Goal: Task Accomplishment & Management: Use online tool/utility

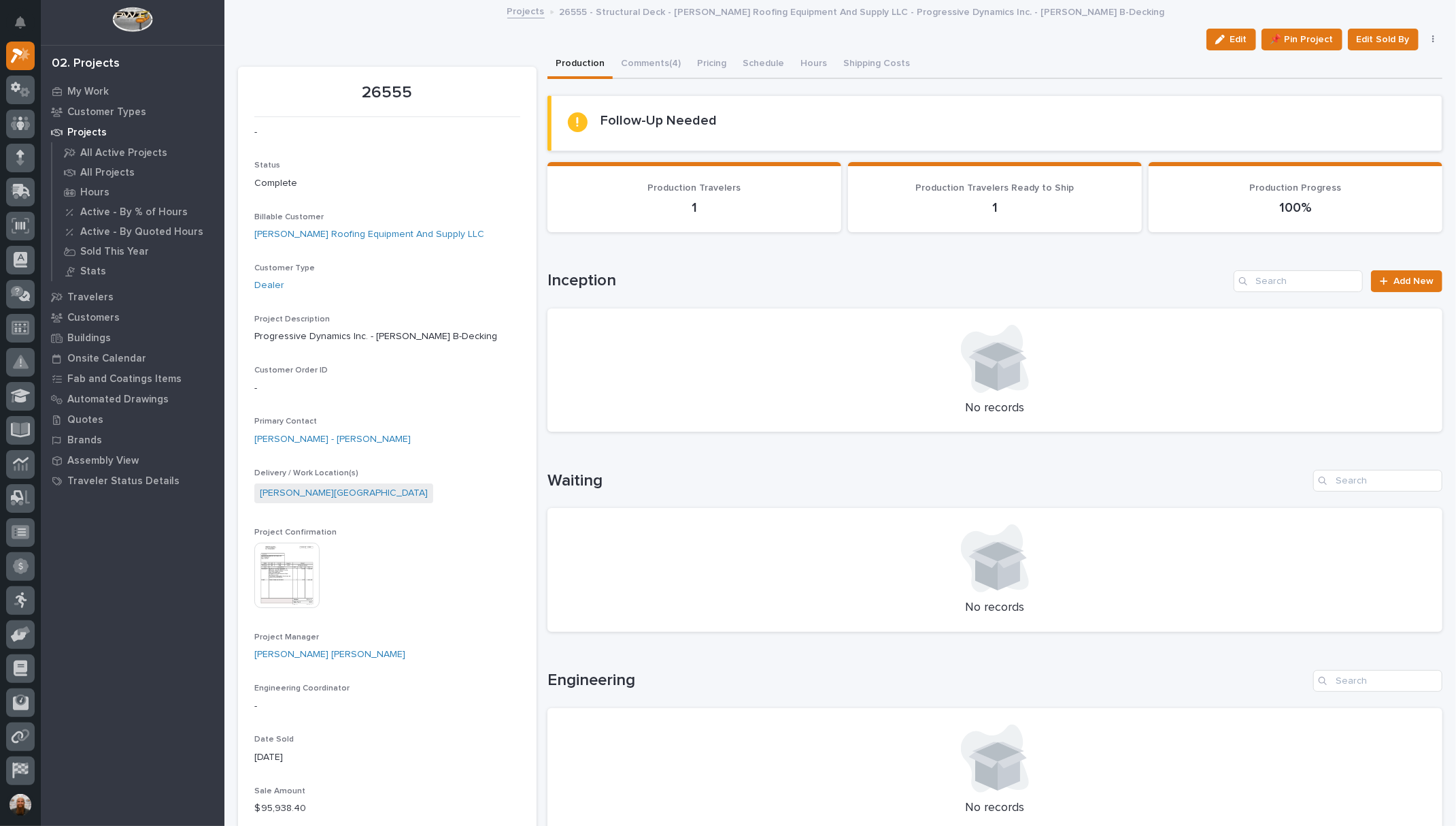
click at [623, 112] on h2 "Follow-Up Needed" at bounding box center [660, 120] width 117 height 17
click at [1380, 277] on icon at bounding box center [1384, 281] width 8 height 10
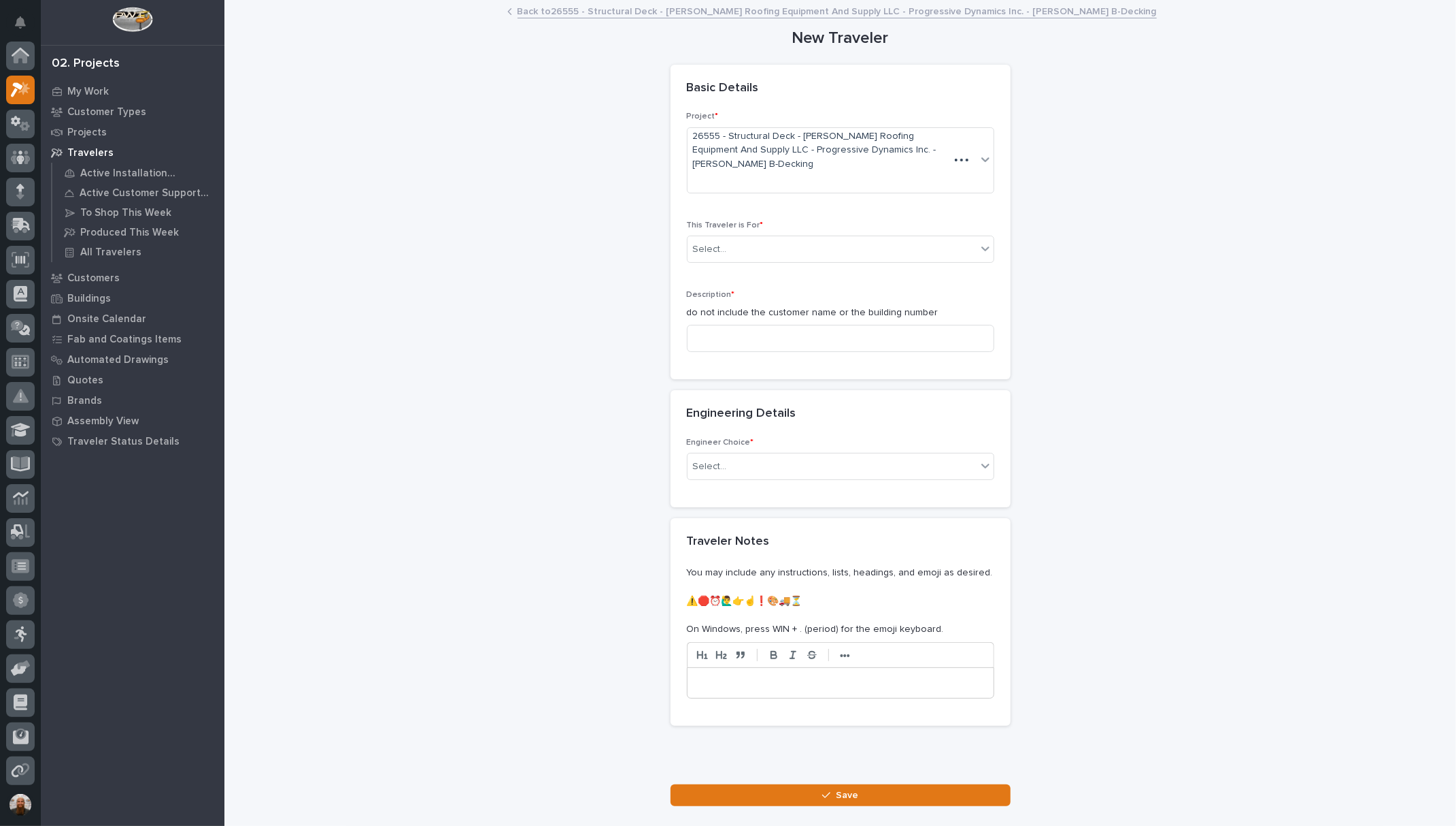
scroll to position [34, 0]
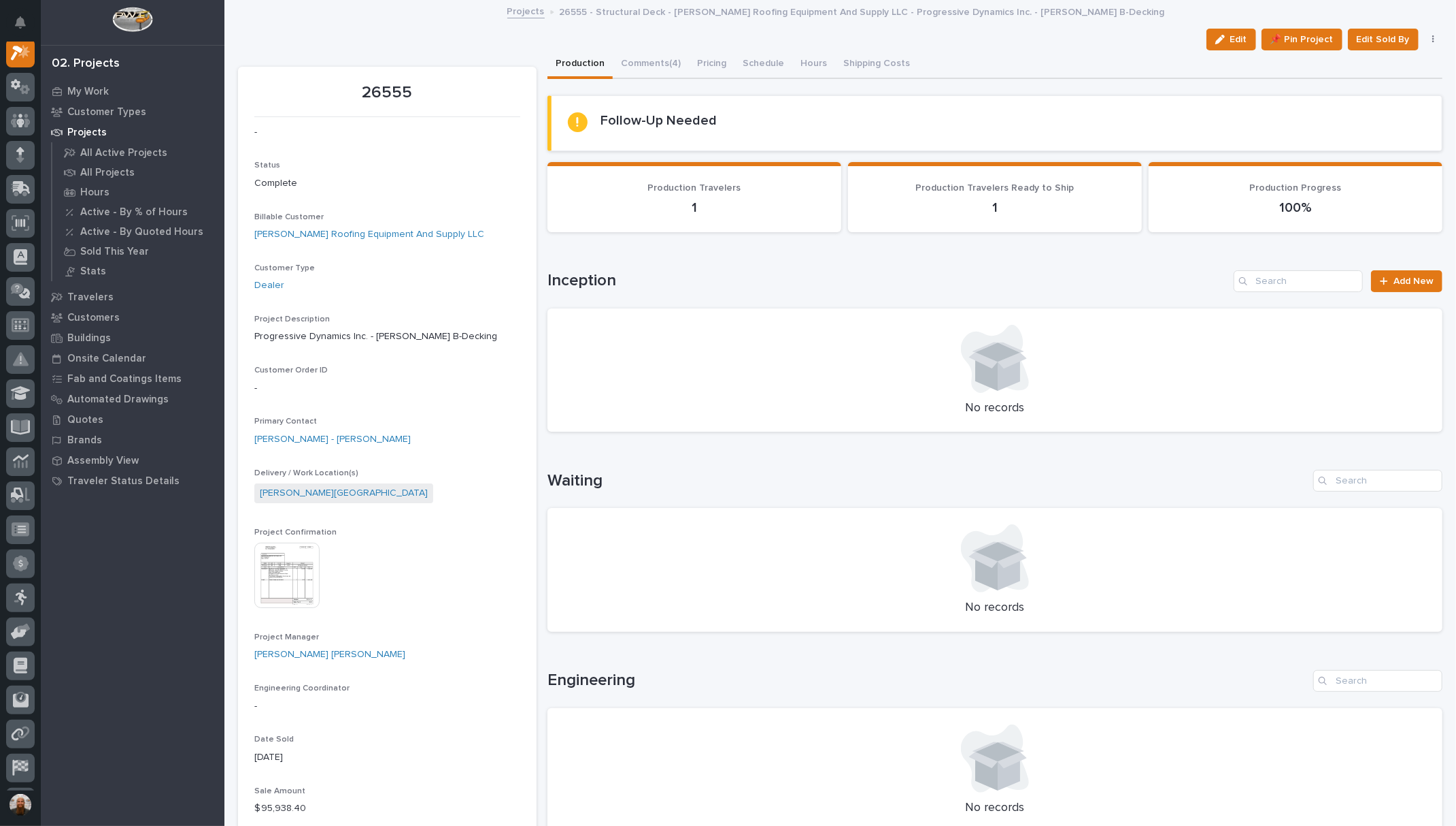
scroll to position [635, 0]
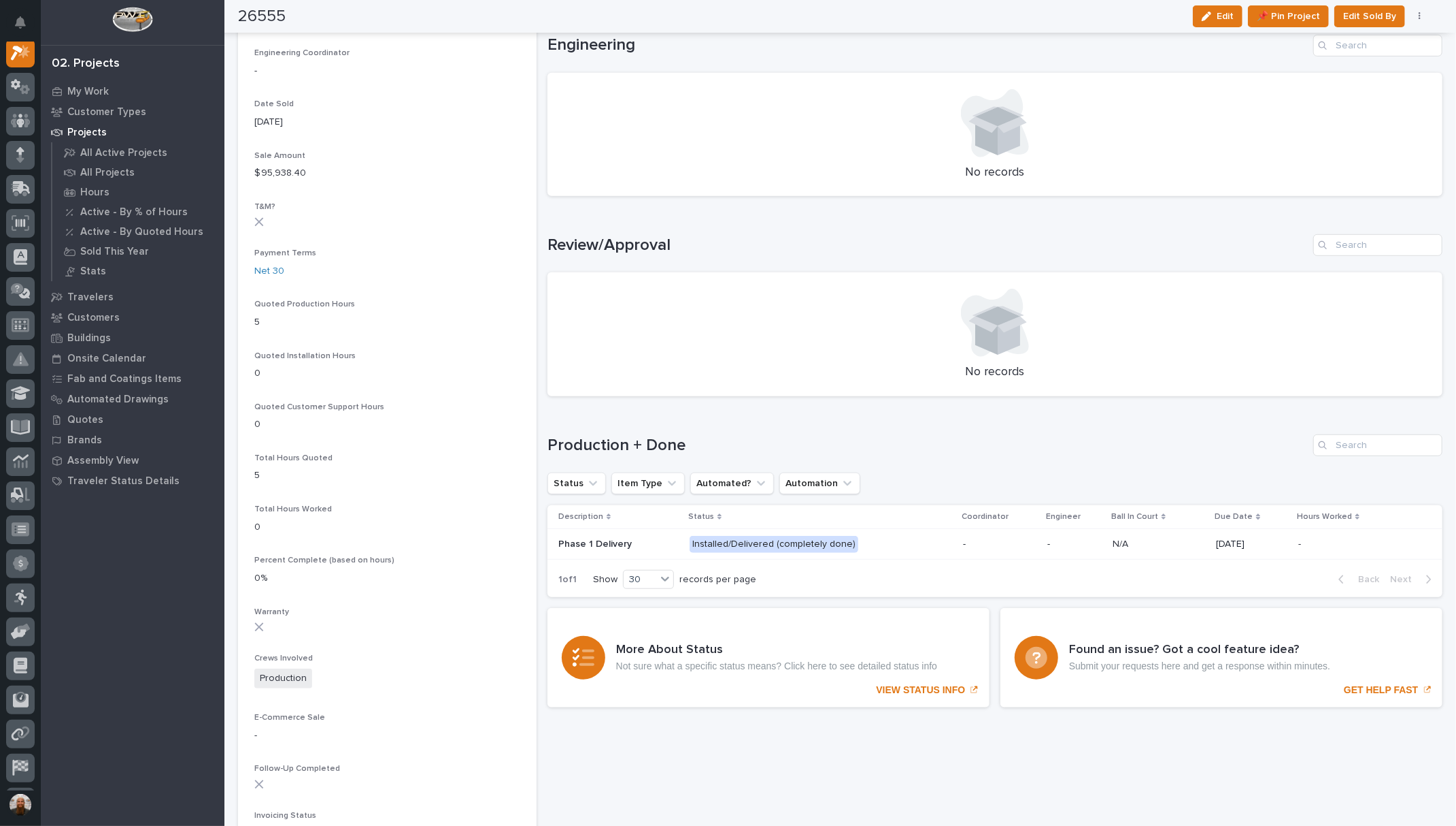
click at [650, 541] on p at bounding box center [618, 544] width 120 height 11
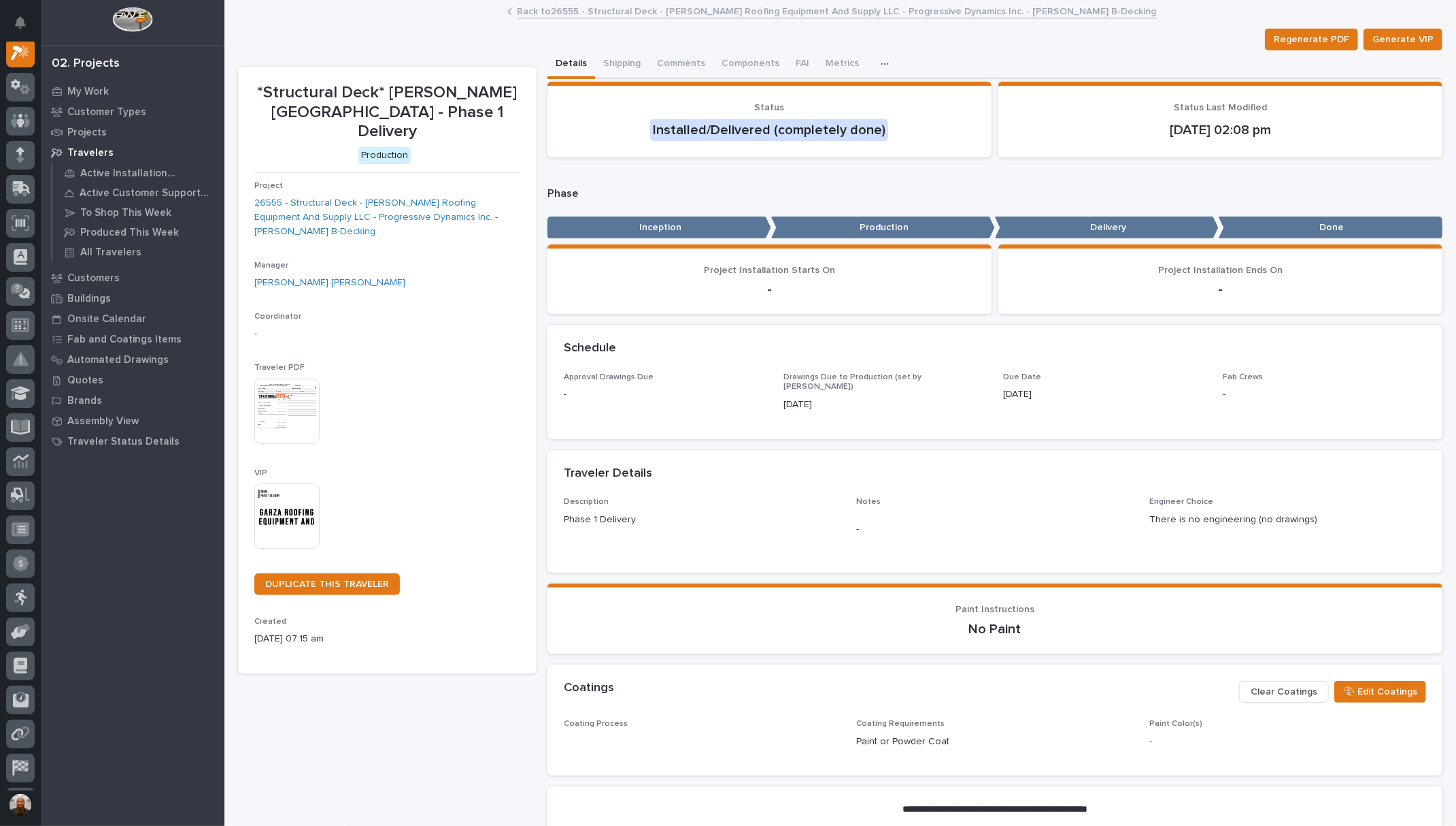
scroll to position [34, 0]
click at [353, 579] on span "DUPLICATE THIS TRAVELER" at bounding box center [327, 584] width 124 height 10
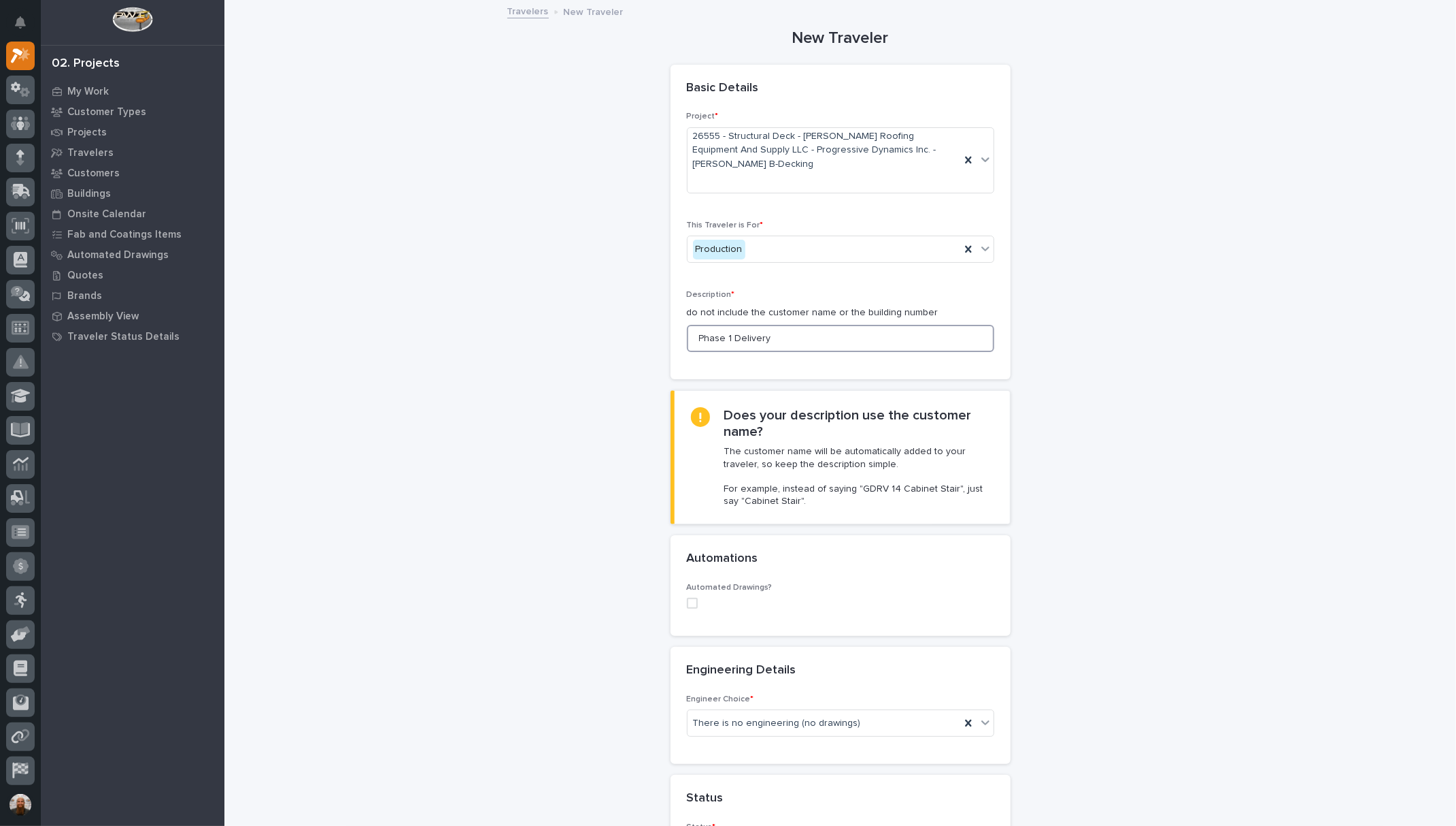
click at [719, 326] on input "Phase 1 Delivery" at bounding box center [840, 338] width 307 height 27
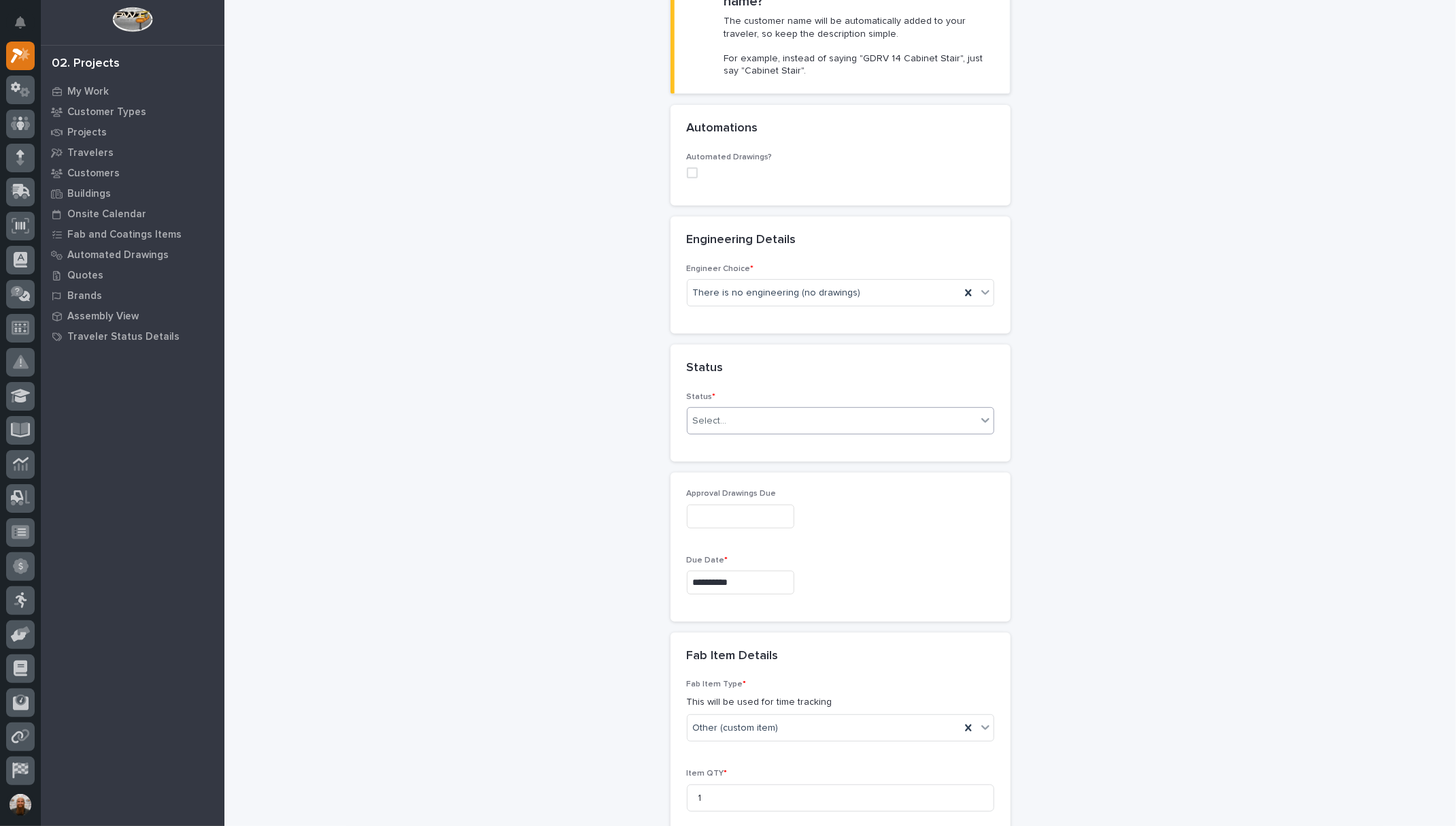
scroll to position [423, 0]
type input "Phase 2 Delivery"
click at [806, 416] on div "Select..." at bounding box center [832, 428] width 289 height 23
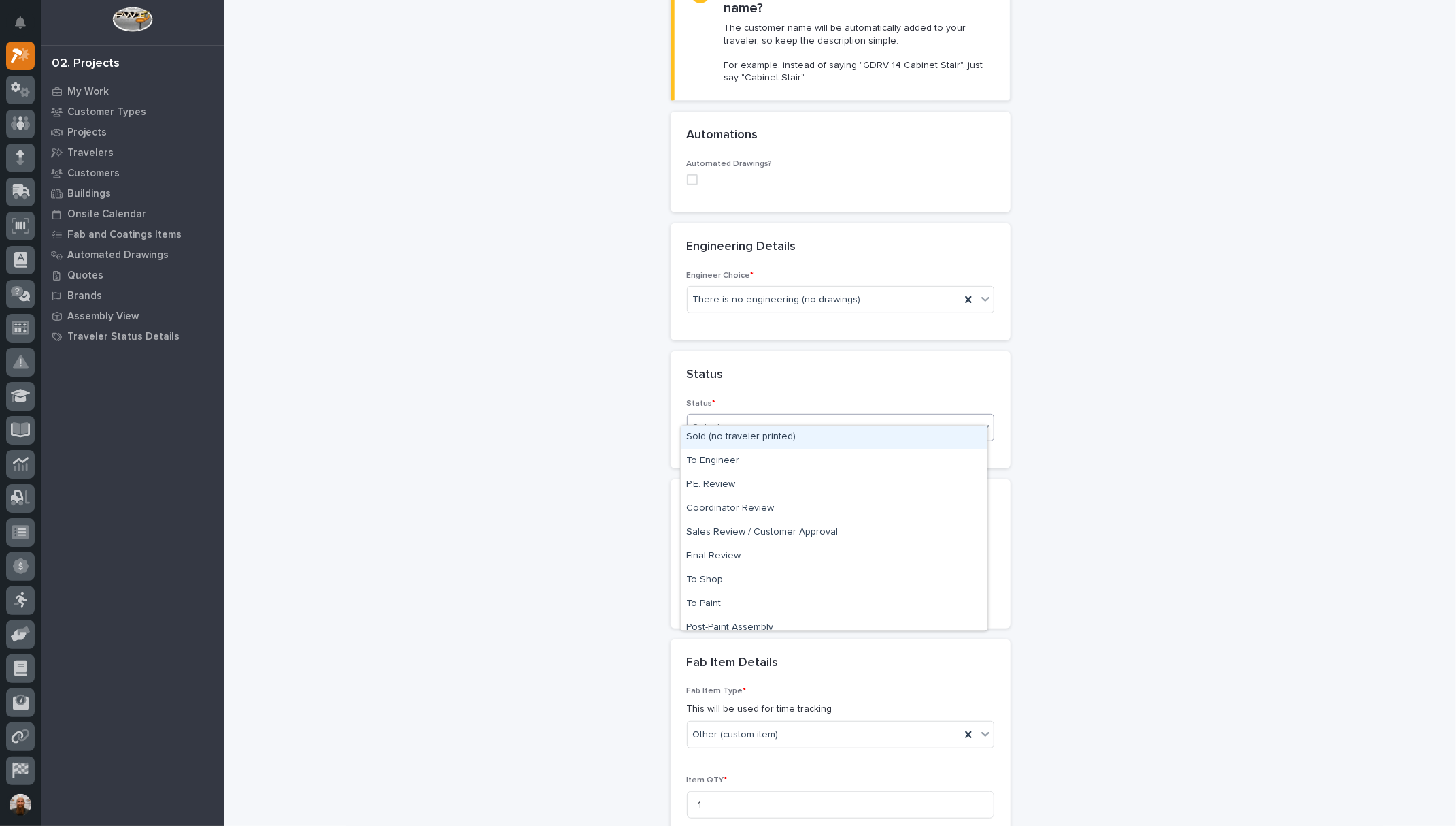
click at [834, 445] on div "Sold (no traveler printed)" at bounding box center [834, 437] width 307 height 24
click at [769, 577] on input "**********" at bounding box center [740, 588] width 107 height 24
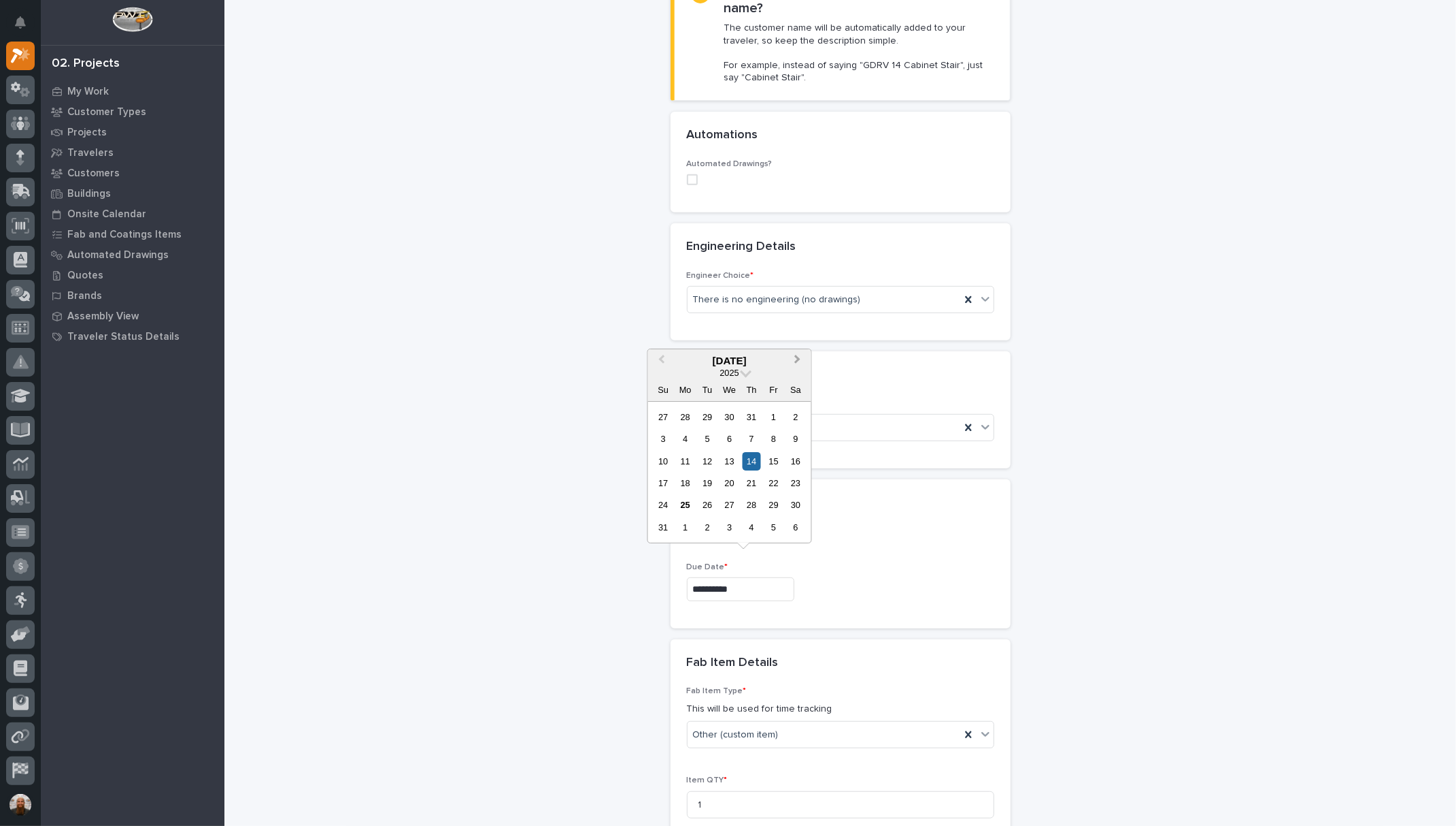
click at [791, 359] on button "Next Month" at bounding box center [799, 361] width 22 height 22
click at [772, 530] on div "10" at bounding box center [773, 526] width 18 height 18
type input "**********"
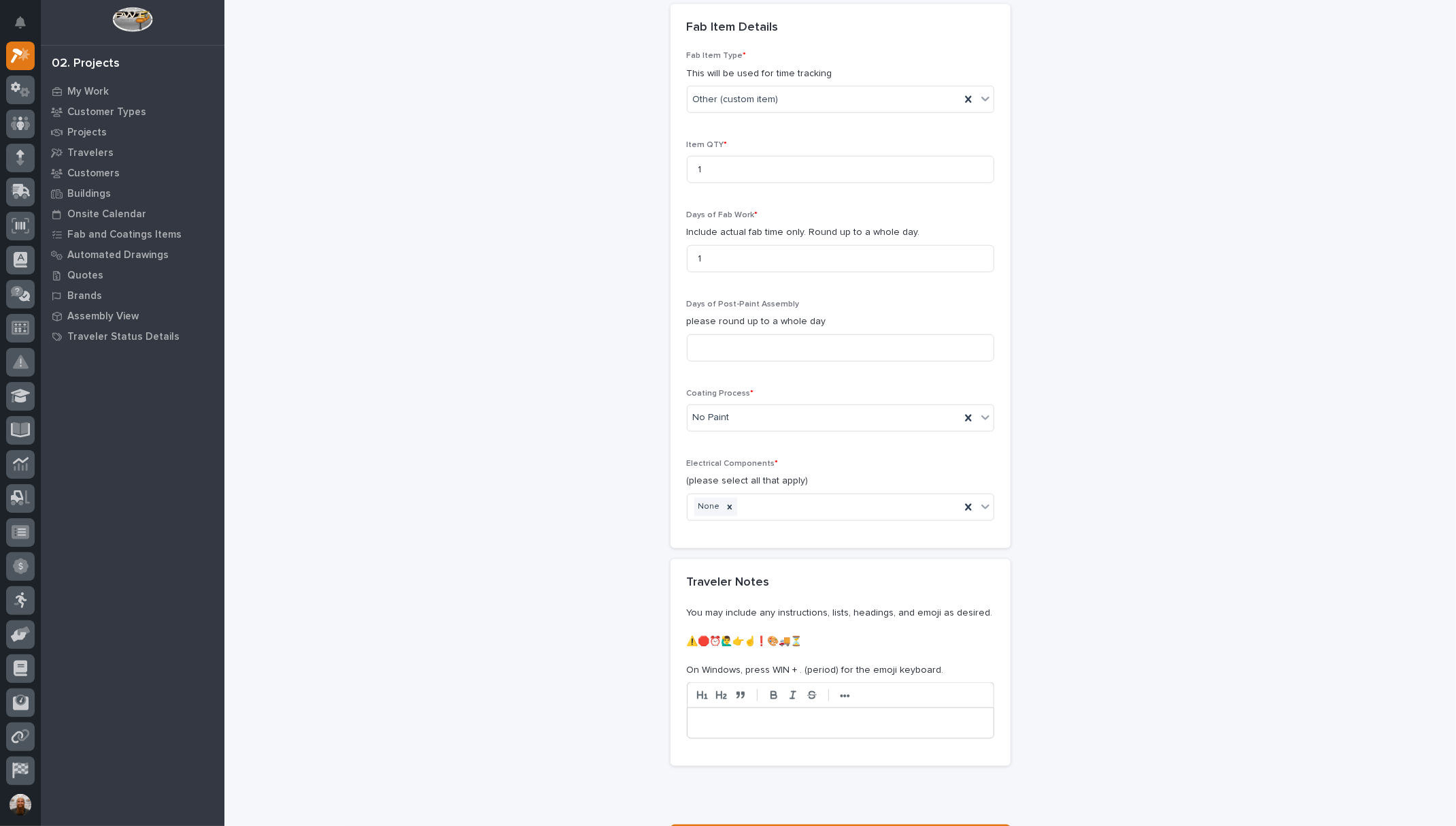
scroll to position [1166, 0]
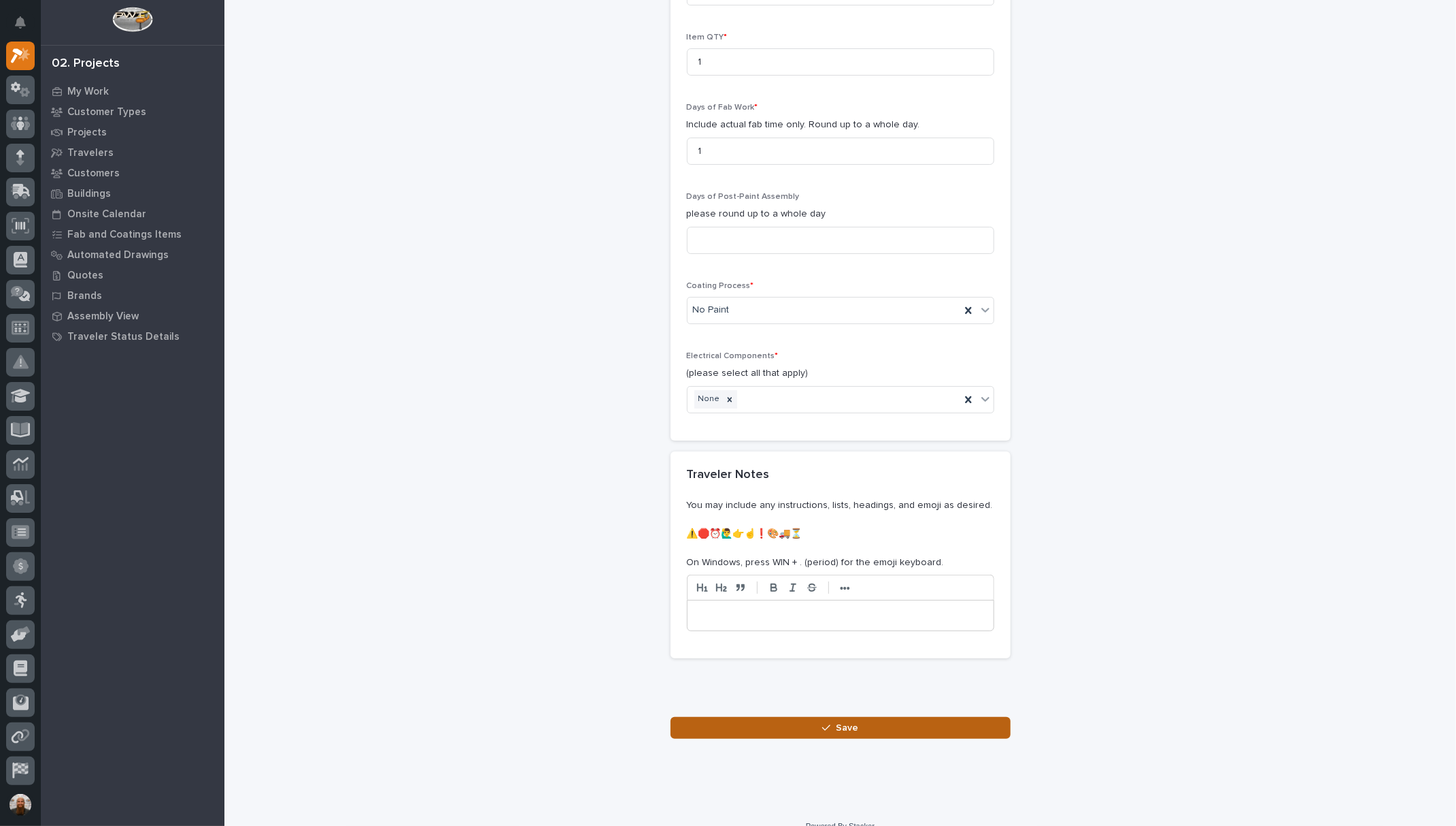
click at [878, 717] on button "Save" at bounding box center [840, 728] width 340 height 22
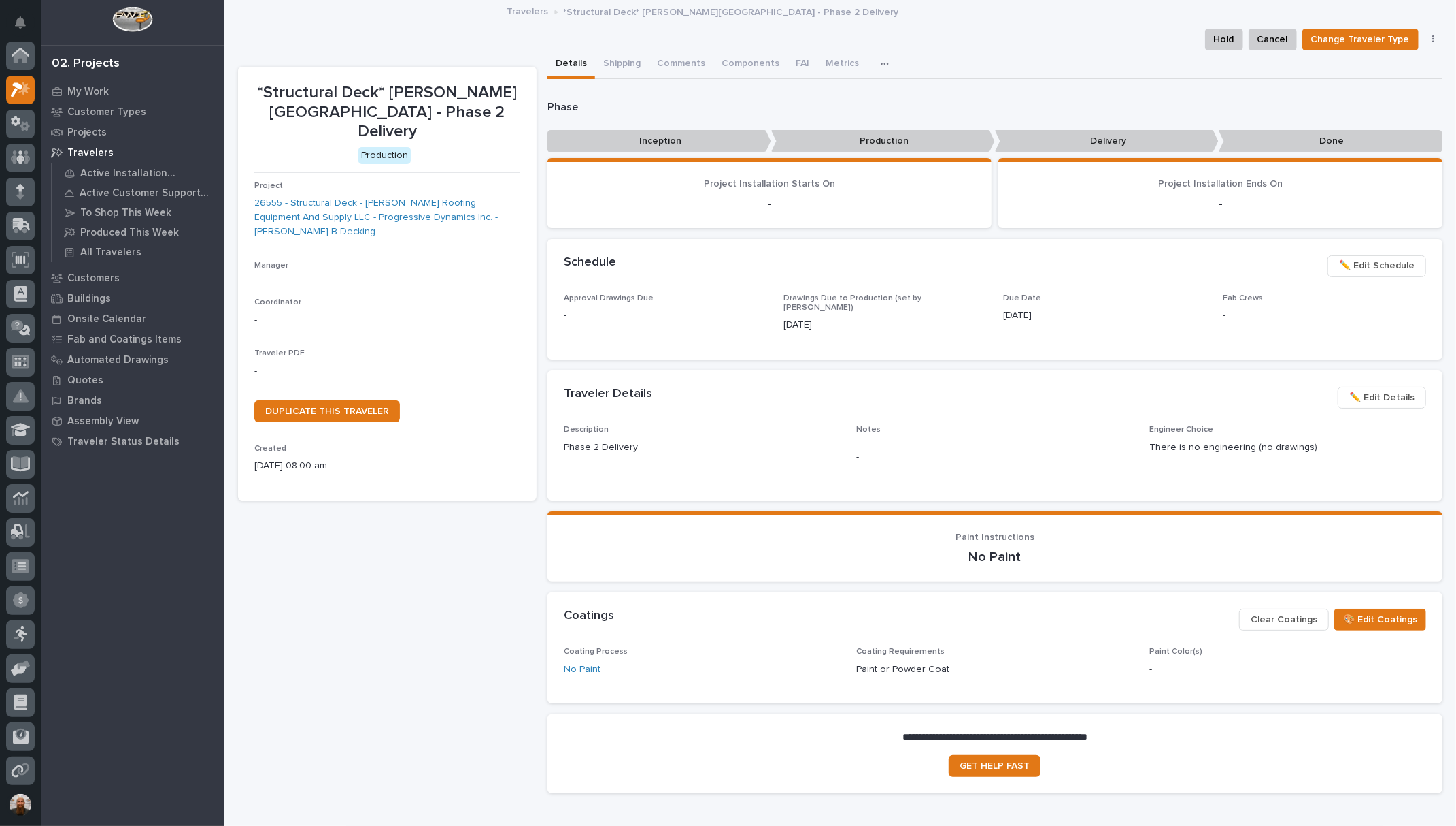
scroll to position [34, 0]
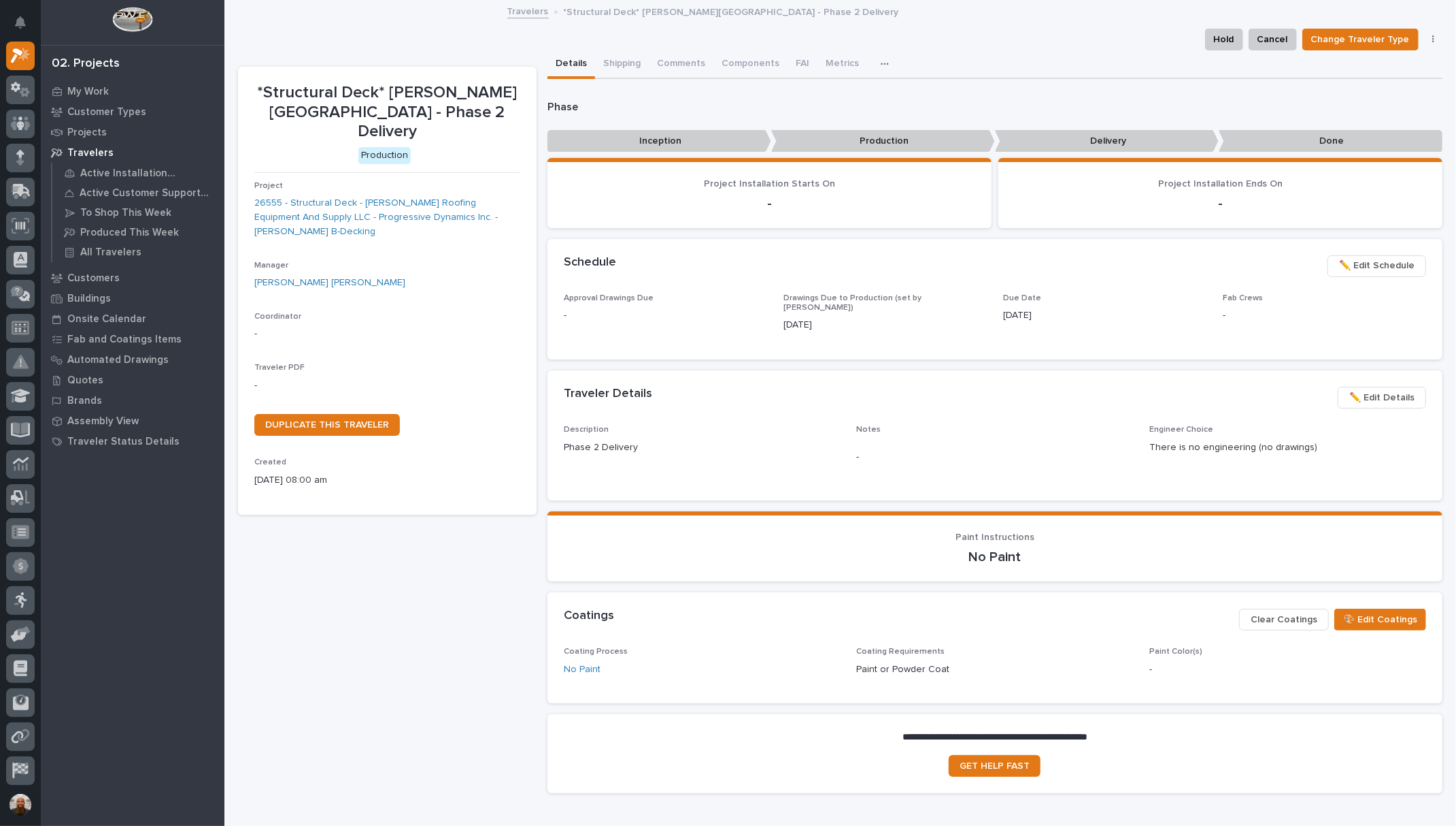
click at [516, 20] on div "Travelers *Structural Deck* Garza - Northwestern Stadium - Phase 2 Delivery" at bounding box center [840, 12] width 680 height 19
click at [516, 14] on link "Travelers" at bounding box center [529, 10] width 42 height 16
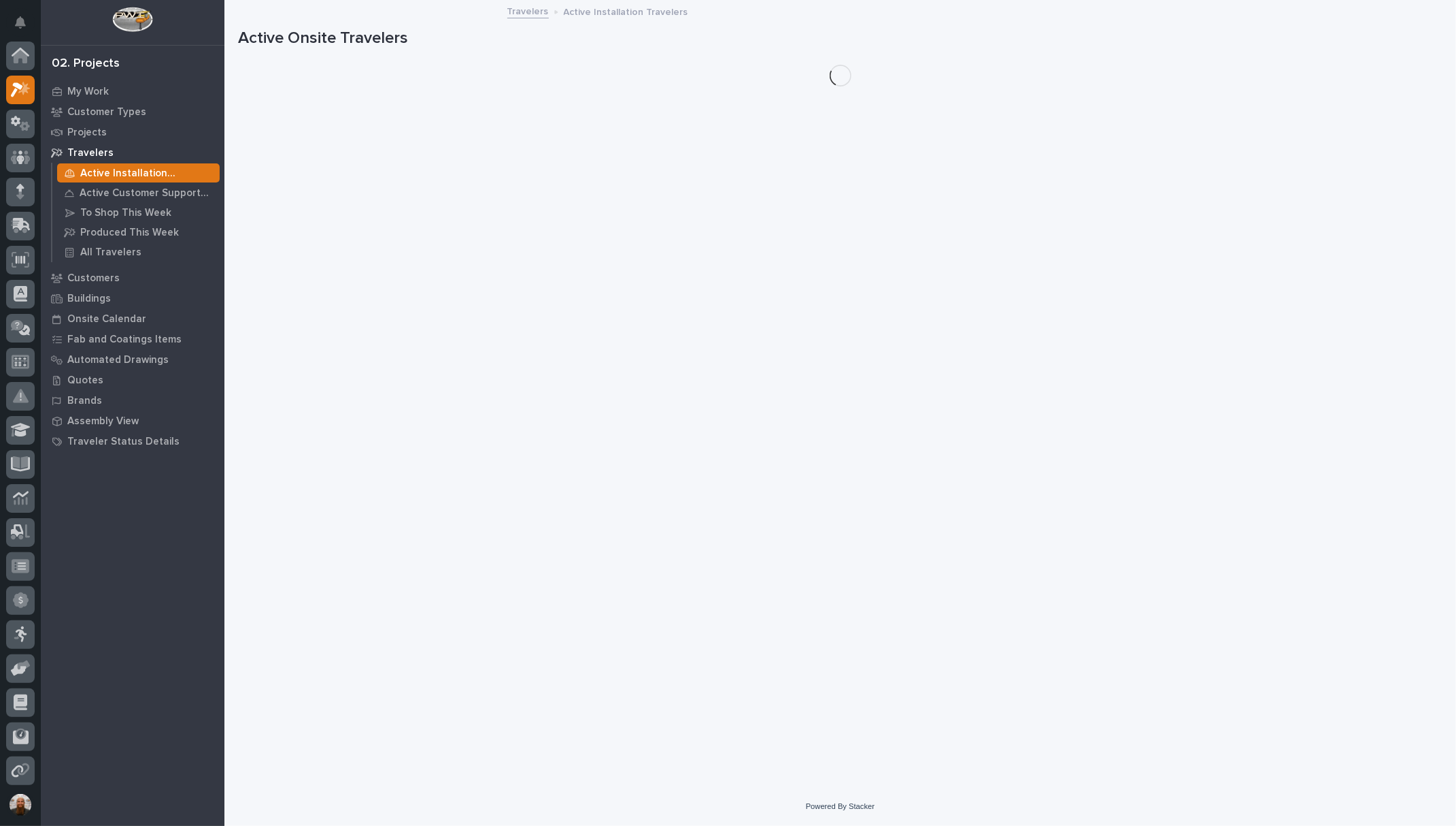
scroll to position [34, 0]
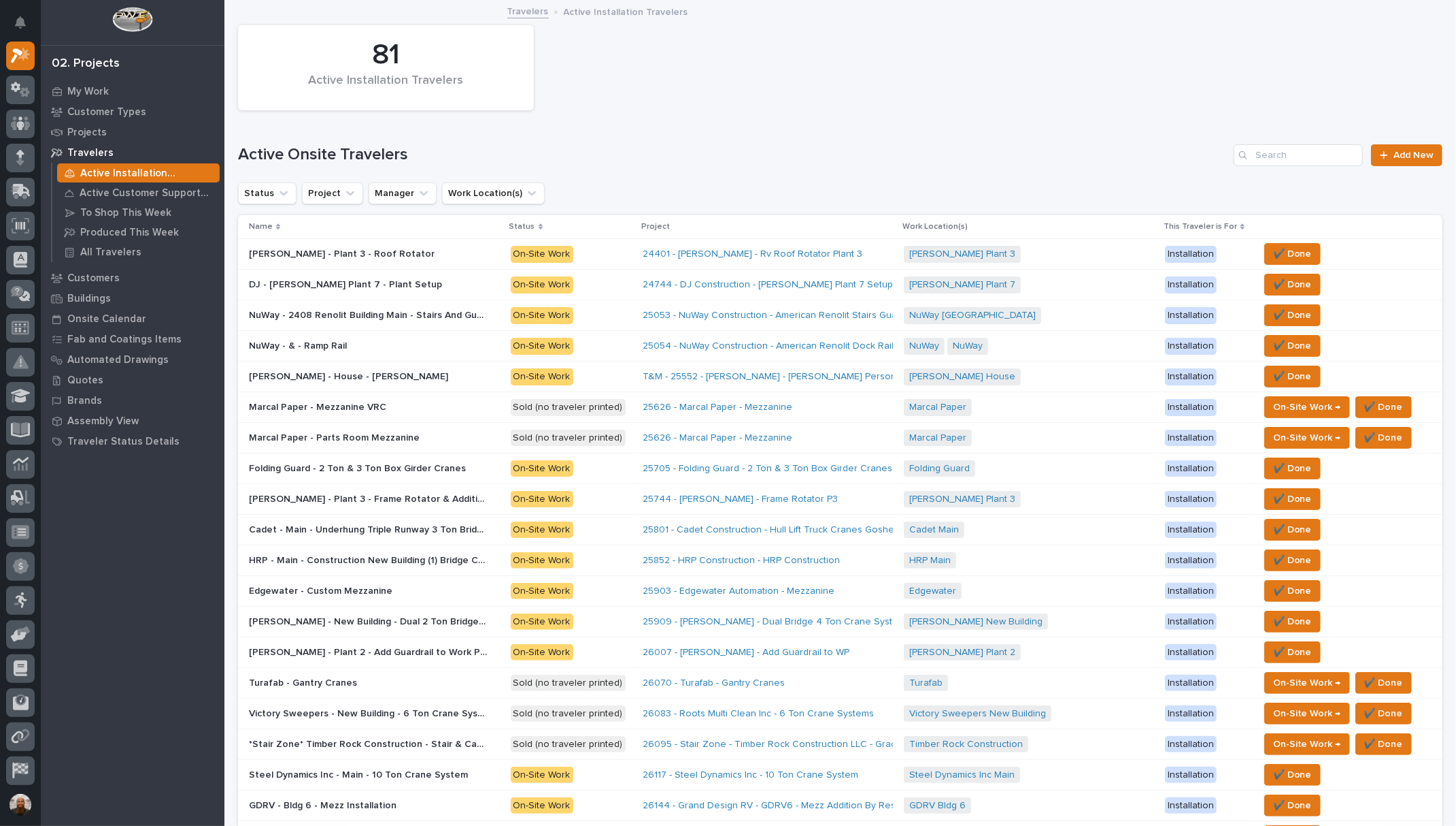
click at [100, 167] on p "Active Installation Travelers" at bounding box center [147, 173] width 134 height 12
click at [106, 83] on div "My Work" at bounding box center [132, 91] width 177 height 19
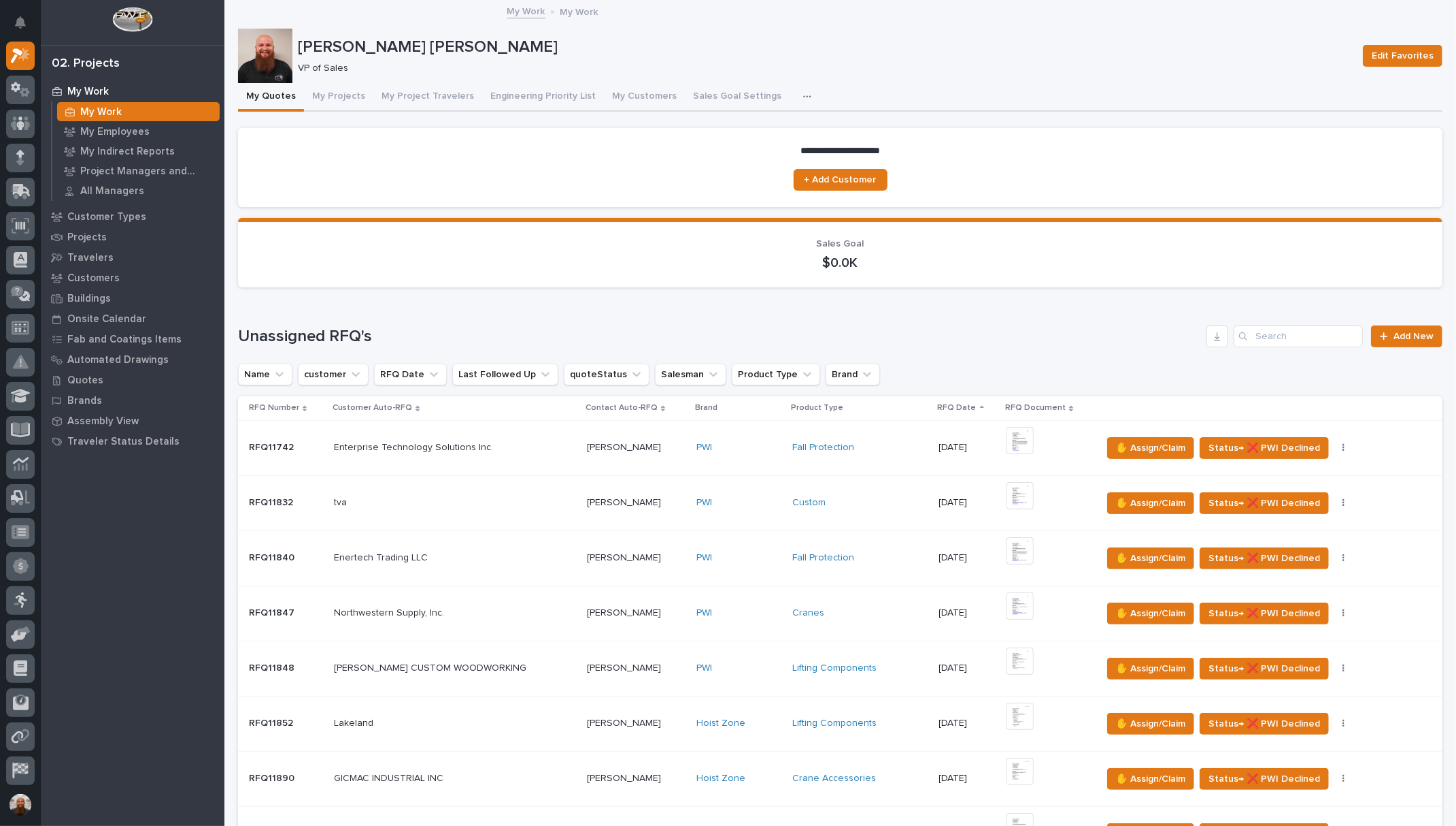
scroll to position [212, 0]
